Goal: Task Accomplishment & Management: Complete application form

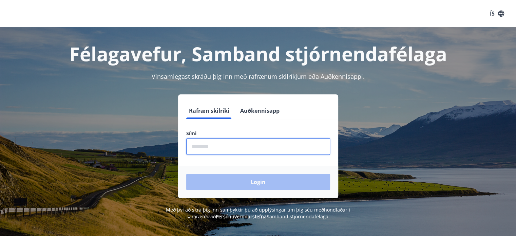
click at [219, 147] on input "phone" at bounding box center [258, 146] width 144 height 17
type input "********"
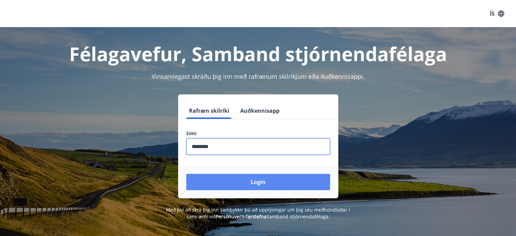
click at [225, 180] on button "Login" at bounding box center [258, 182] width 144 height 16
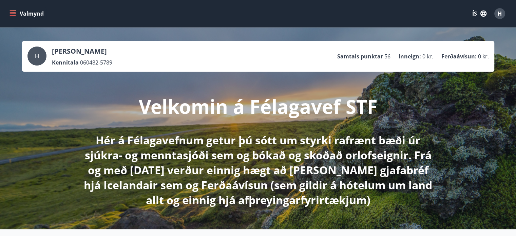
click at [12, 12] on icon "menu" at bounding box center [13, 12] width 6 height 1
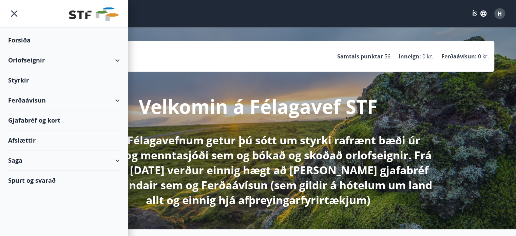
click at [115, 64] on div "Orlofseignir" at bounding box center [64, 60] width 112 height 20
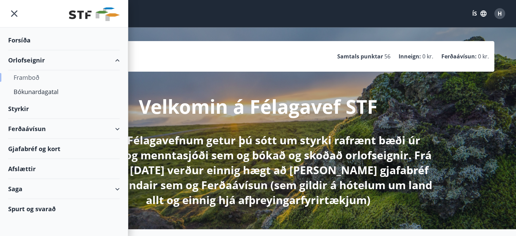
click at [35, 78] on div "Framboð" at bounding box center [64, 77] width 101 height 14
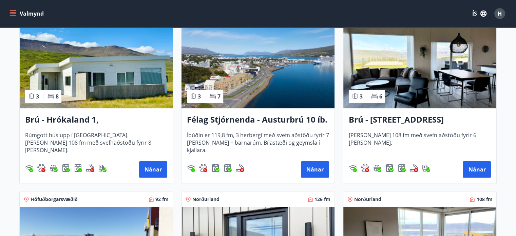
scroll to position [136, 0]
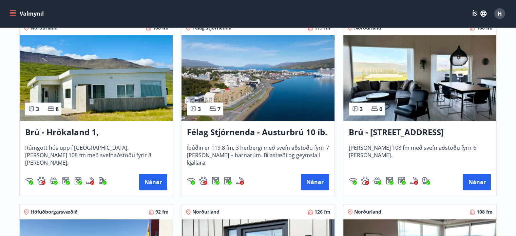
click at [402, 135] on h3 "Brú - Hyrnuland 14, Akureyri" at bounding box center [420, 132] width 142 height 12
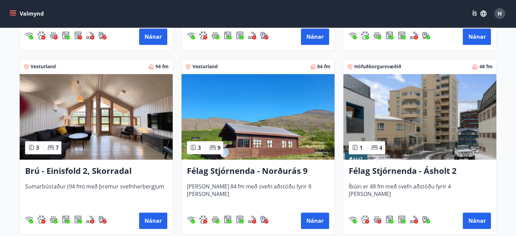
scroll to position [462, 0]
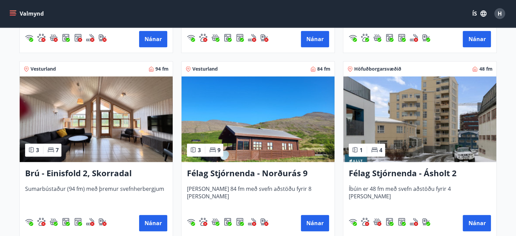
click at [125, 117] on img at bounding box center [96, 118] width 153 height 85
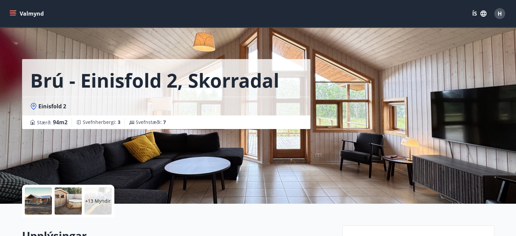
click at [475, 96] on div "Brú - Einisfold 2, Skorradal Einisfold 2 Stærð : 94 m2 Svefnherbergi : 3 Svefns…" at bounding box center [258, 101] width 472 height 203
click at [34, 205] on div at bounding box center [38, 200] width 27 height 27
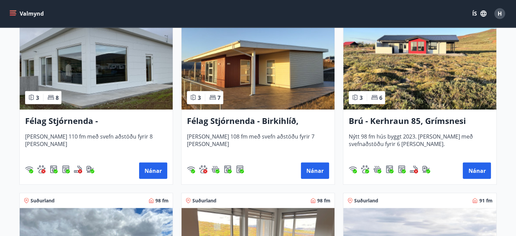
scroll to position [1436, 0]
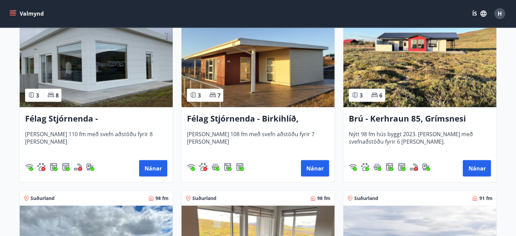
click at [110, 72] on img at bounding box center [96, 64] width 153 height 85
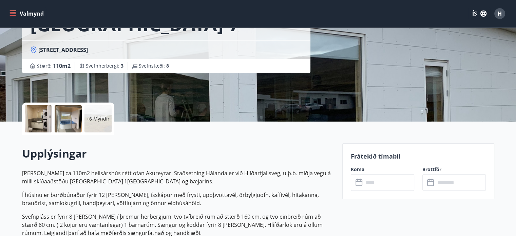
scroll to position [96, 0]
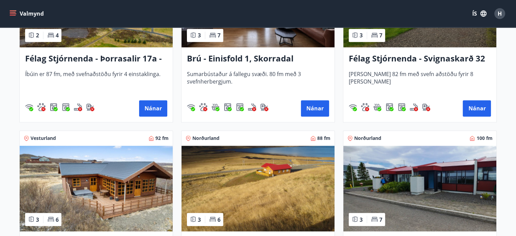
scroll to position [1232, 0]
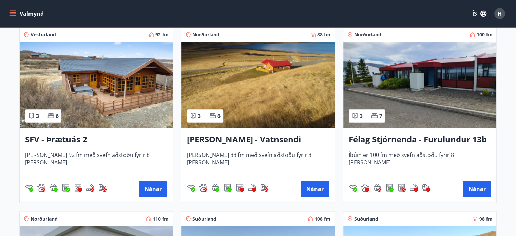
click at [246, 105] on img at bounding box center [257, 84] width 153 height 85
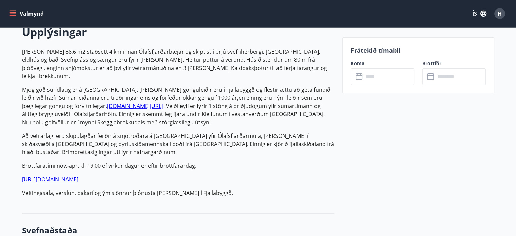
scroll to position [187, 0]
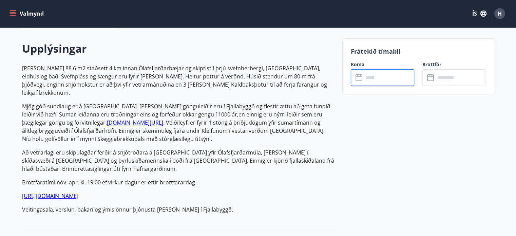
click at [372, 75] on input "text" at bounding box center [389, 77] width 51 height 17
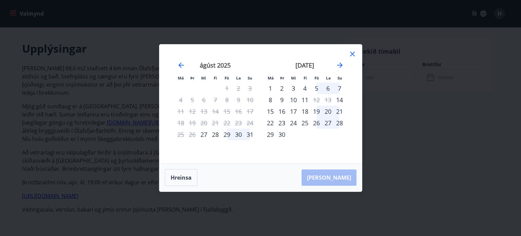
click at [315, 112] on div "19" at bounding box center [317, 111] width 12 height 12
click at [340, 112] on div "21" at bounding box center [340, 111] width 12 height 12
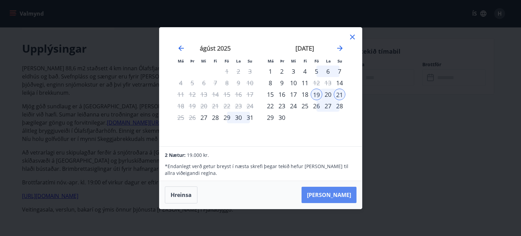
click at [339, 197] on button "Taka Frá" at bounding box center [328, 195] width 55 height 16
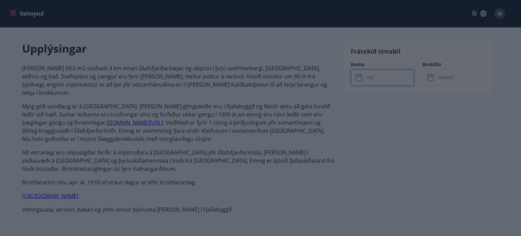
type input "******"
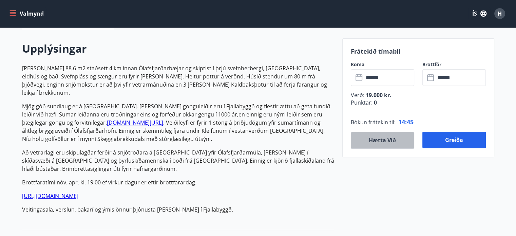
click at [403, 137] on button "Hætta við" at bounding box center [382, 140] width 63 height 17
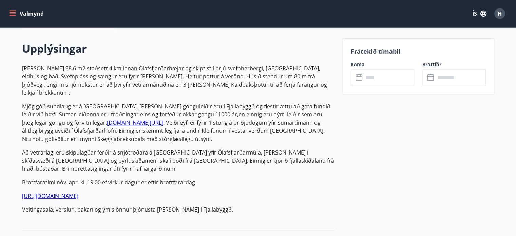
click at [355, 81] on icon at bounding box center [359, 78] width 8 height 8
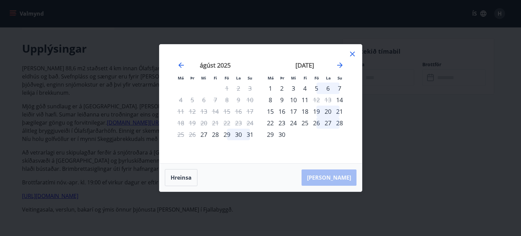
click at [314, 123] on div "26" at bounding box center [317, 123] width 12 height 12
click at [316, 122] on div "26" at bounding box center [317, 123] width 12 height 12
click at [316, 123] on div "26" at bounding box center [317, 123] width 12 height 12
click at [341, 123] on div "28" at bounding box center [340, 123] width 12 height 12
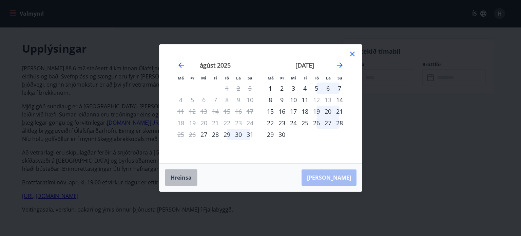
click at [177, 180] on button "Hreinsa" at bounding box center [181, 177] width 33 height 17
click at [314, 122] on div "26" at bounding box center [317, 123] width 12 height 12
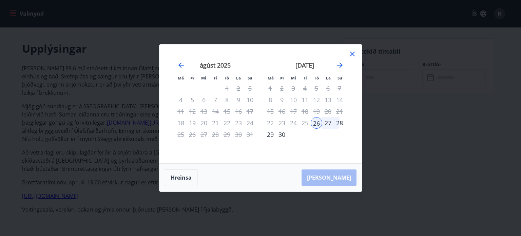
click at [314, 122] on div "26" at bounding box center [317, 123] width 12 height 12
click at [338, 123] on div "28" at bounding box center [340, 123] width 12 height 12
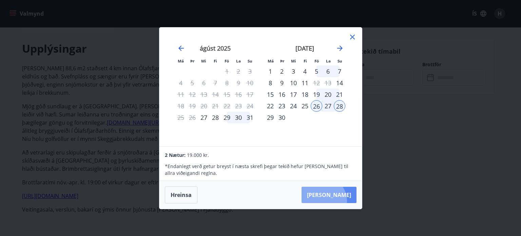
click at [343, 201] on button "Taka Frá" at bounding box center [328, 195] width 55 height 16
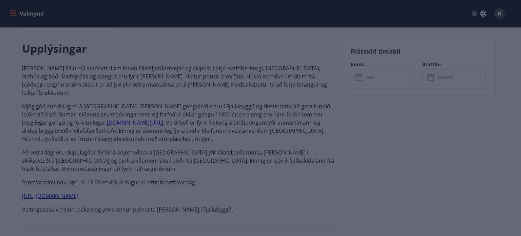
type input "******"
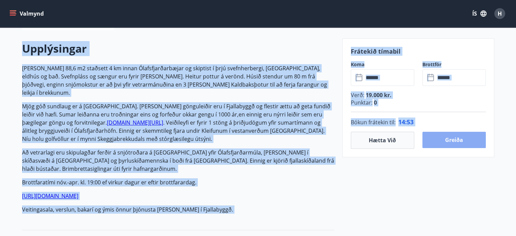
click at [450, 144] on button "Greiða" at bounding box center [453, 140] width 63 height 16
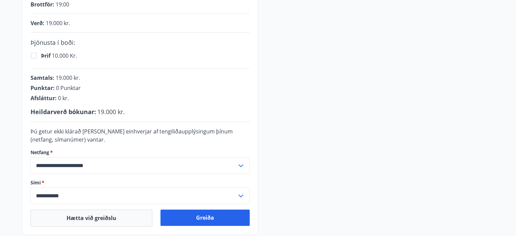
scroll to position [187, 0]
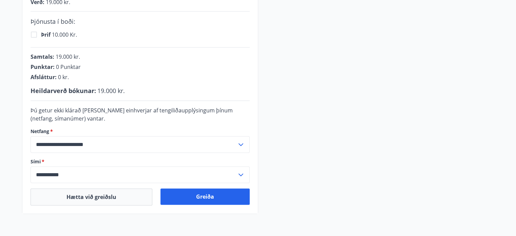
click at [442, 130] on div "**********" at bounding box center [258, 64] width 472 height 300
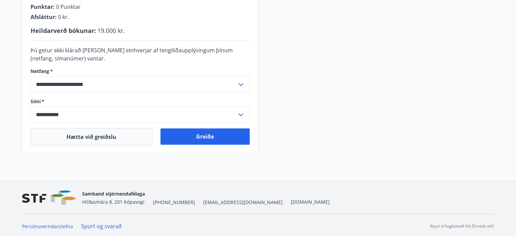
scroll to position [248, 0]
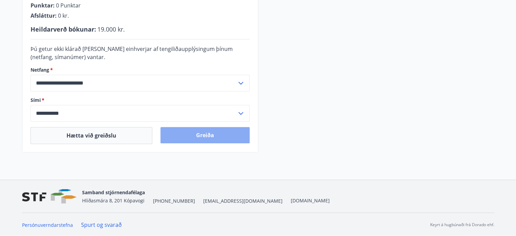
click at [240, 131] on button "Greiða" at bounding box center [204, 135] width 89 height 16
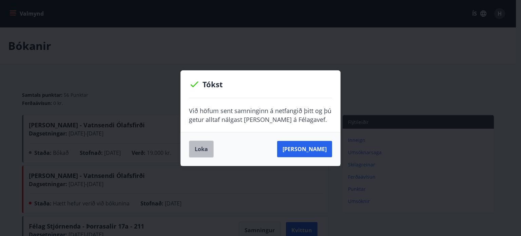
click at [199, 147] on button "Loka" at bounding box center [201, 148] width 25 height 17
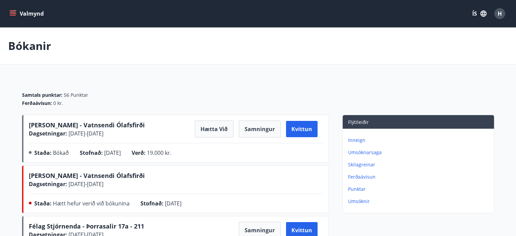
click at [18, 12] on button "Valmynd" at bounding box center [27, 13] width 38 height 12
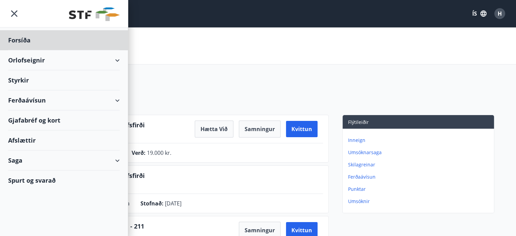
click at [23, 50] on div "Styrkir" at bounding box center [64, 40] width 112 height 20
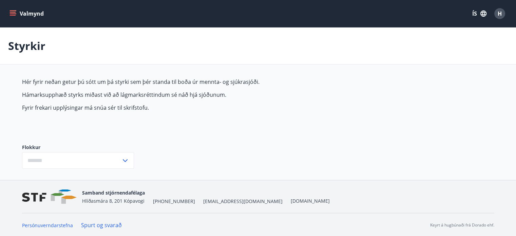
type input "***"
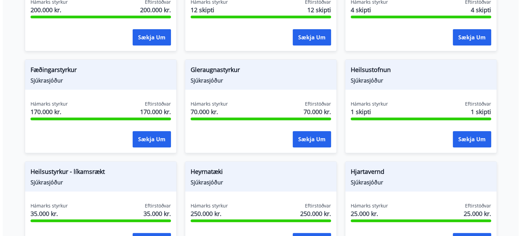
scroll to position [222, 0]
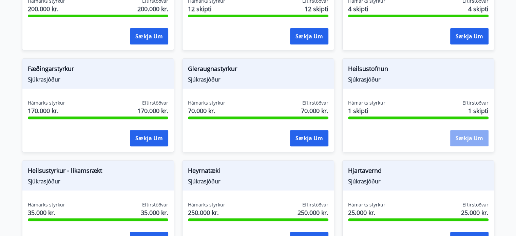
click at [471, 137] on button "Sækja um" at bounding box center [469, 138] width 38 height 16
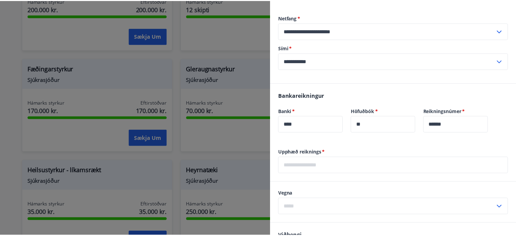
scroll to position [0, 0]
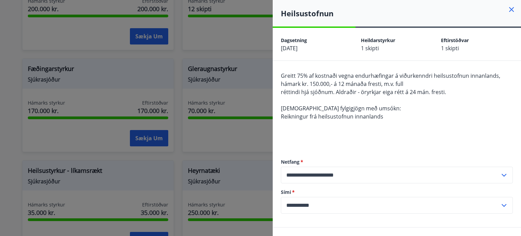
click at [507, 5] on div "Heilsustofnun" at bounding box center [397, 13] width 248 height 26
click at [509, 10] on icon at bounding box center [511, 9] width 5 height 5
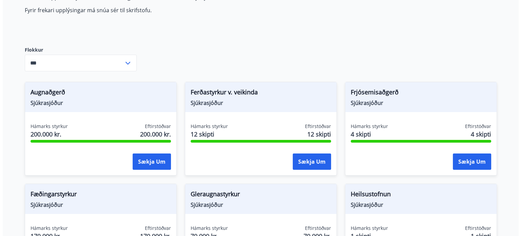
scroll to position [84, 0]
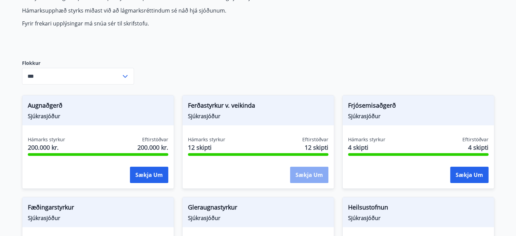
click at [311, 170] on button "Sækja um" at bounding box center [309, 175] width 38 height 16
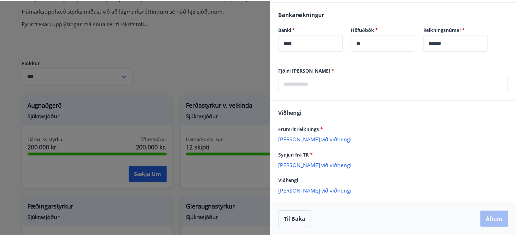
scroll to position [0, 0]
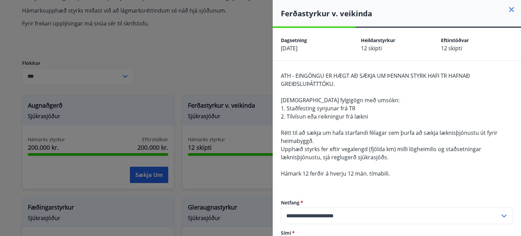
click at [508, 9] on icon at bounding box center [511, 9] width 8 height 8
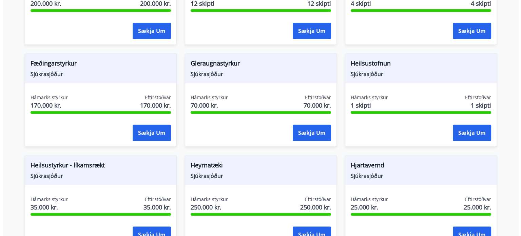
scroll to position [108, 0]
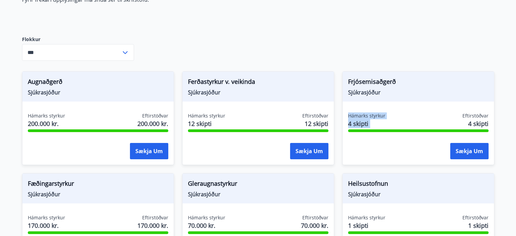
drag, startPoint x: 406, startPoint y: 108, endPoint x: 429, endPoint y: 118, distance: 25.1
click at [429, 118] on div "Frjósemisaðgerð Sjúkrasjóður Hámarks styrkur 4 skipti Eftirstöðvar 4 skipti Sæk…" at bounding box center [418, 118] width 152 height 94
drag, startPoint x: 460, startPoint y: 149, endPoint x: 455, endPoint y: 149, distance: 4.8
click at [455, 149] on button "Sækja um" at bounding box center [469, 151] width 38 height 16
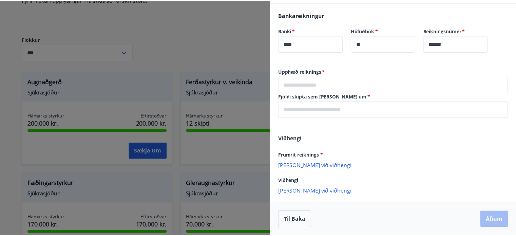
scroll to position [0, 0]
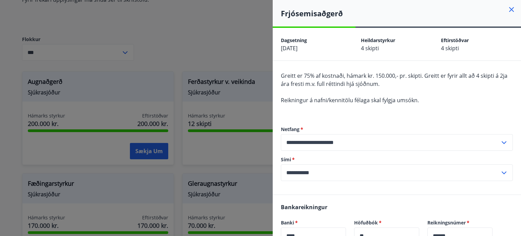
click at [507, 8] on icon at bounding box center [511, 9] width 8 height 8
